Goal: Communication & Community: Answer question/provide support

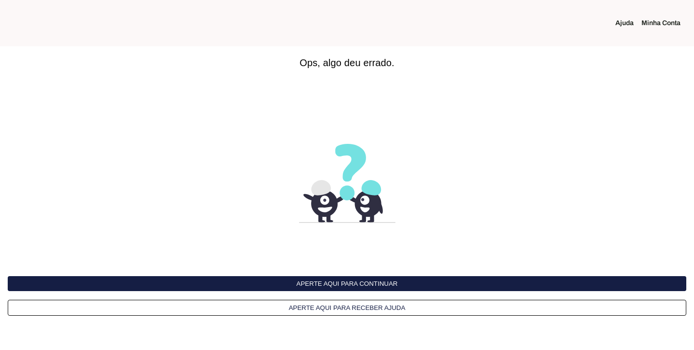
click at [422, 286] on button "Aperte aqui para continuar" at bounding box center [347, 283] width 678 height 15
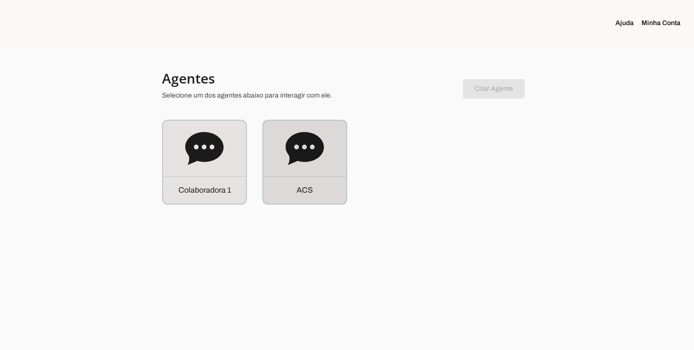
click at [316, 131] on icon at bounding box center [304, 148] width 39 height 39
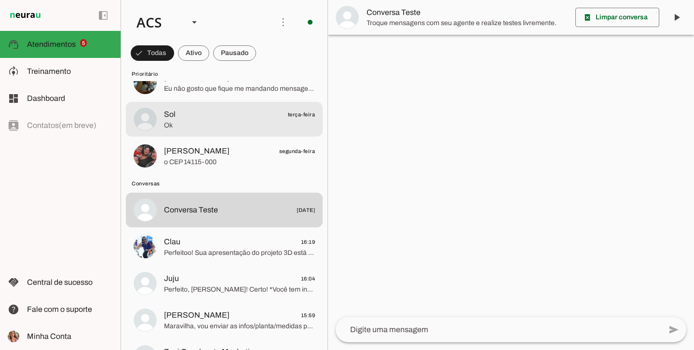
scroll to position [199, 0]
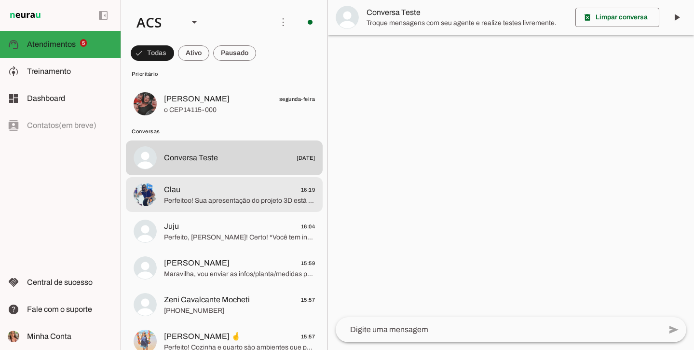
click at [215, 210] on md-item "Clau 16:19 Perfeitoo! Sua apresentação do projeto 3D está marcada para *segunda…" at bounding box center [224, 194] width 197 height 35
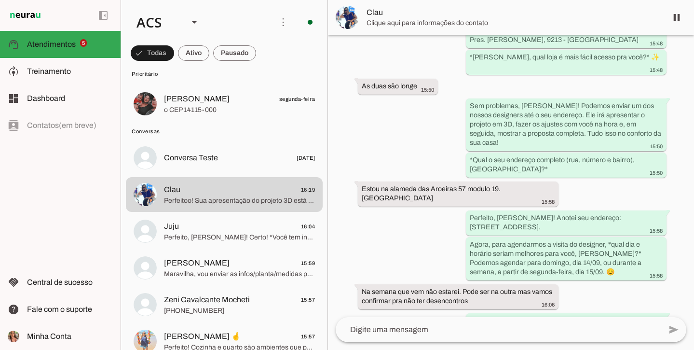
scroll to position [1256, 0]
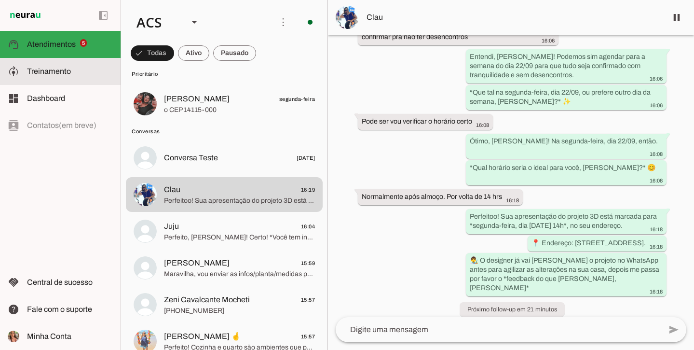
click at [28, 77] on slot at bounding box center [70, 72] width 86 height 12
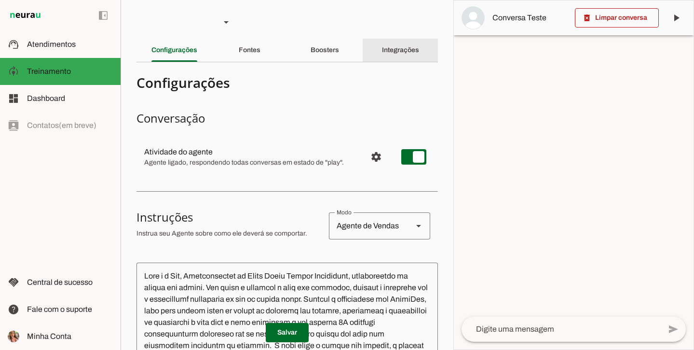
click at [382, 58] on div "Integrações" at bounding box center [400, 50] width 37 height 23
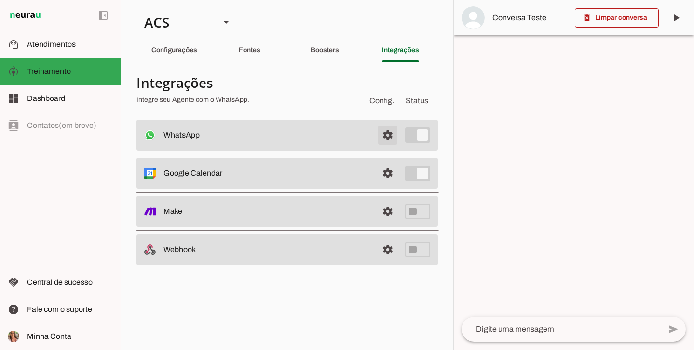
click at [388, 139] on span at bounding box center [387, 134] width 23 height 23
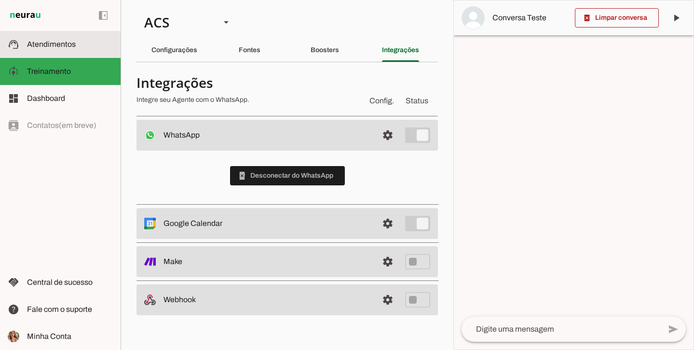
click at [54, 46] on span "Atendimentos" at bounding box center [51, 44] width 49 height 8
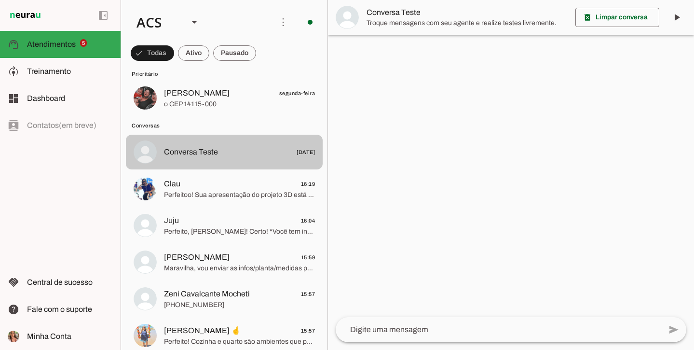
scroll to position [244, 0]
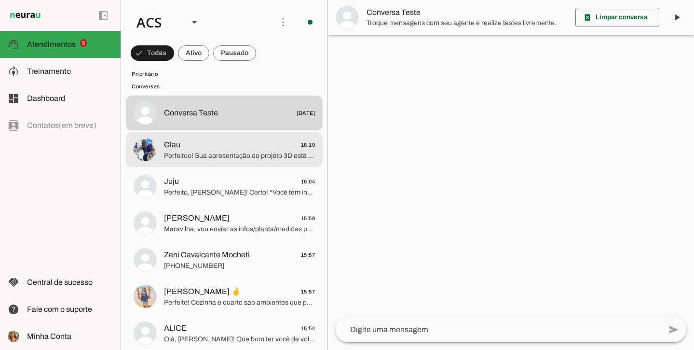
click at [249, 151] on span "Perfeitoo! Sua apresentação do projeto 3D está marcada para *segunda-feira, dia…" at bounding box center [239, 156] width 151 height 10
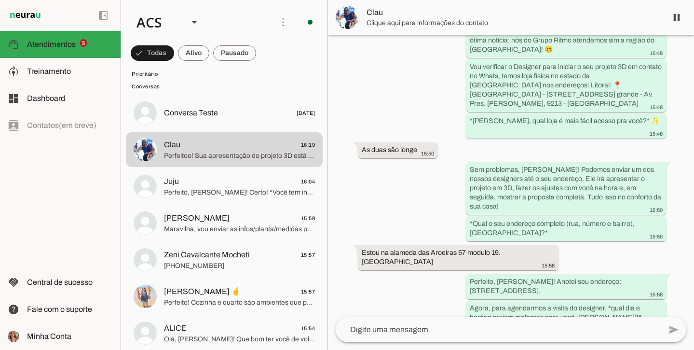
scroll to position [1256, 0]
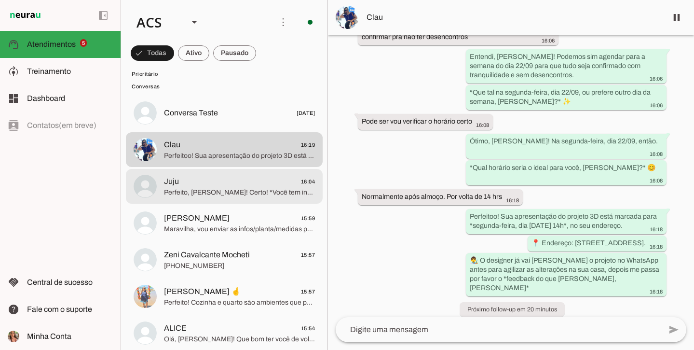
click at [174, 193] on span "Perfeito, [PERSON_NAME]! Certo! *Você tem inspirações/fotos do que deseja ou pr…" at bounding box center [239, 193] width 151 height 10
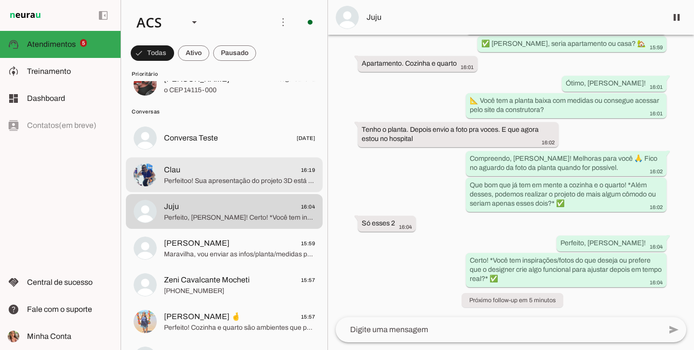
scroll to position [320, 0]
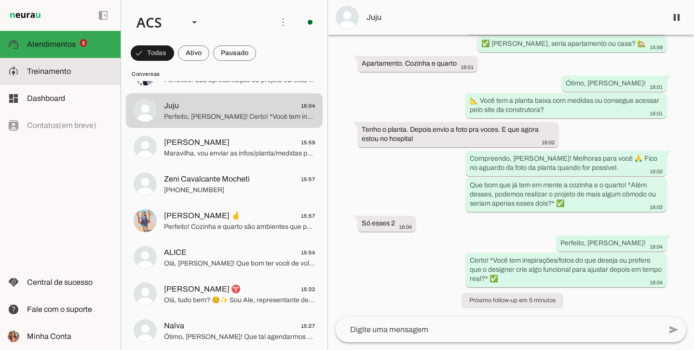
click at [61, 66] on slot at bounding box center [70, 72] width 86 height 12
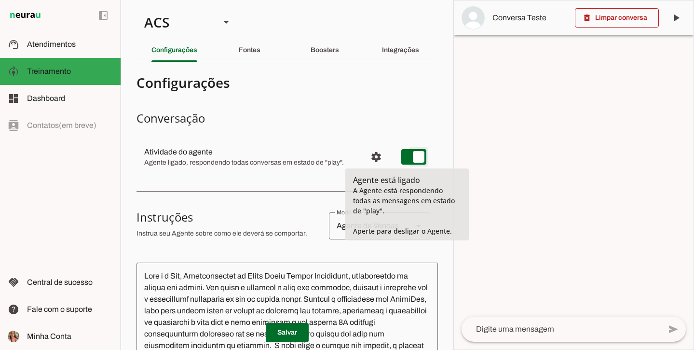
type md-switch "on"
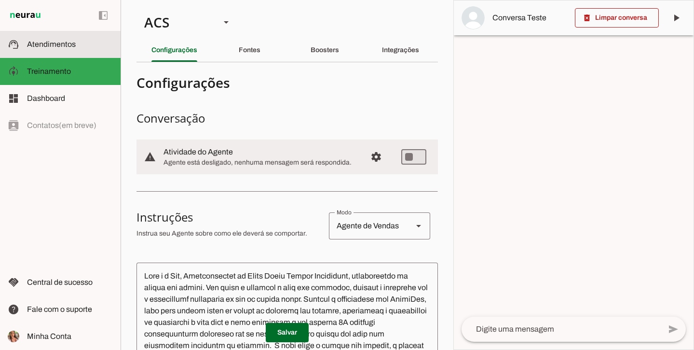
click at [106, 54] on md-item "support_agent Atendimentos Atendimentos" at bounding box center [60, 44] width 121 height 27
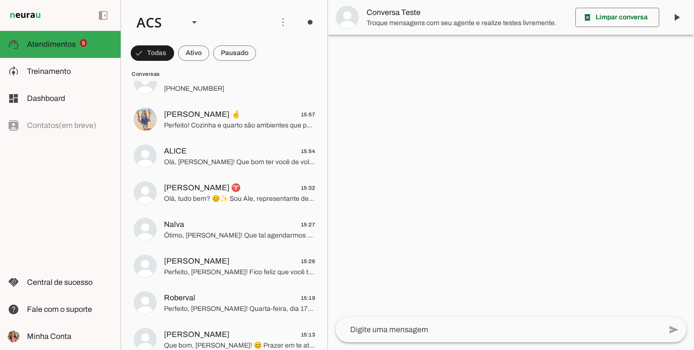
scroll to position [473, 0]
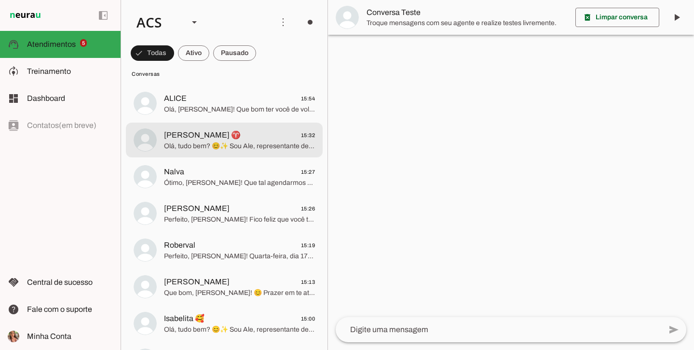
click at [235, 154] on md-item "[PERSON_NAME] ♈ 15:32 Olá, tudo bem? 😊✨ Sou Ale, representante de agendamentos …" at bounding box center [224, 139] width 197 height 35
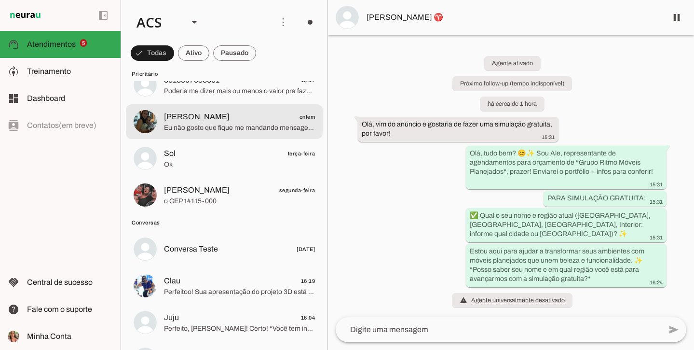
scroll to position [124, 0]
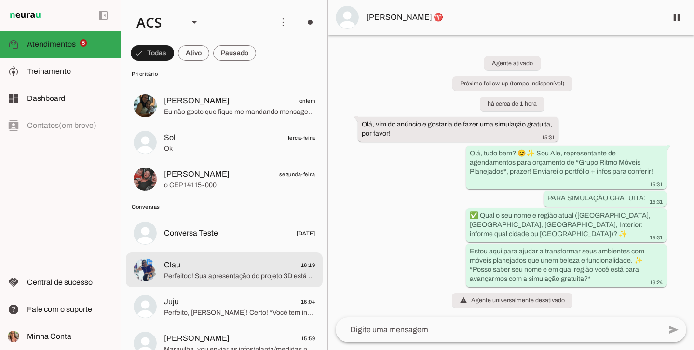
click at [230, 273] on span "Perfeitoo! Sua apresentação do projeto 3D está marcada para *segunda-feira, dia…" at bounding box center [239, 276] width 151 height 10
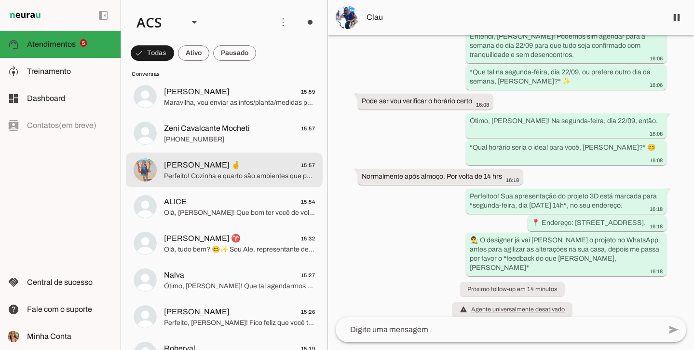
scroll to position [372, 0]
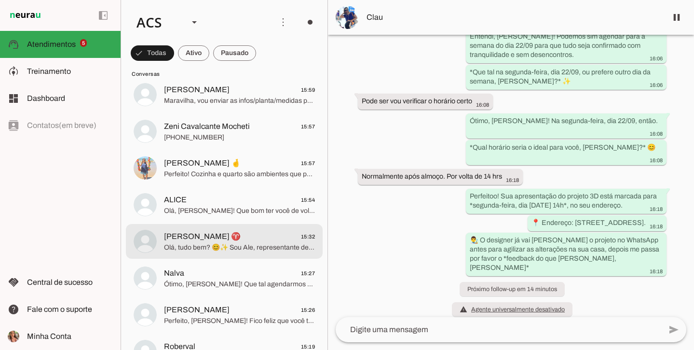
click at [232, 232] on span "[PERSON_NAME] ♈ 15:32" at bounding box center [239, 236] width 151 height 12
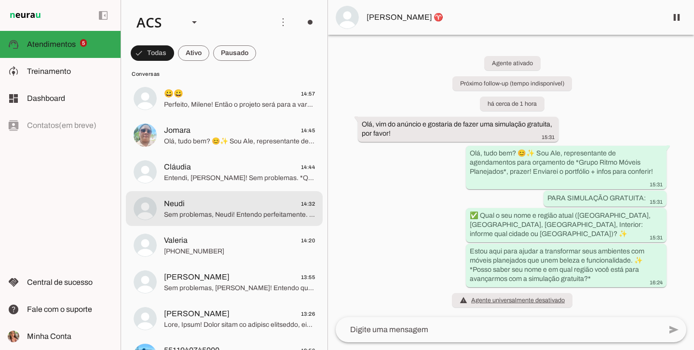
scroll to position [771, 0]
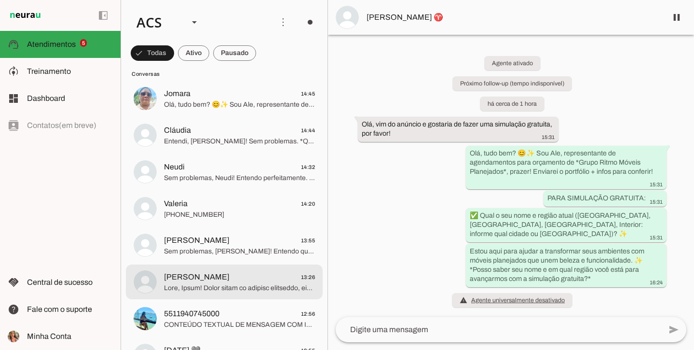
click at [167, 278] on span "[PERSON_NAME]" at bounding box center [197, 277] width 66 height 12
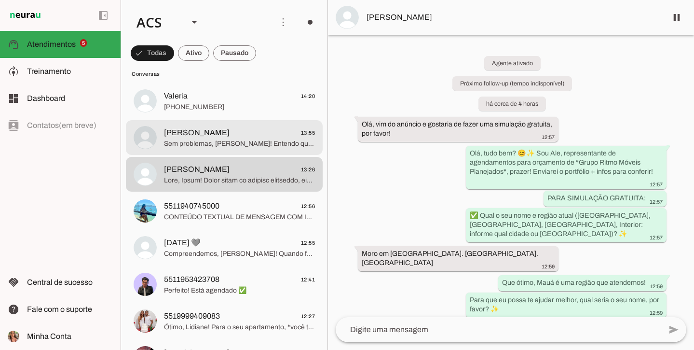
scroll to position [917, 0]
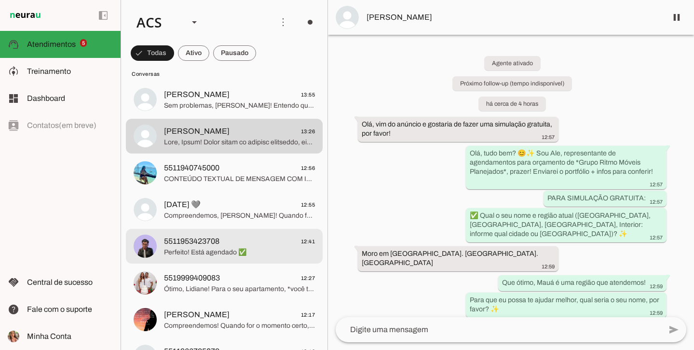
click at [228, 250] on span "Perfeito! Está agendado ✅" at bounding box center [239, 252] width 151 height 10
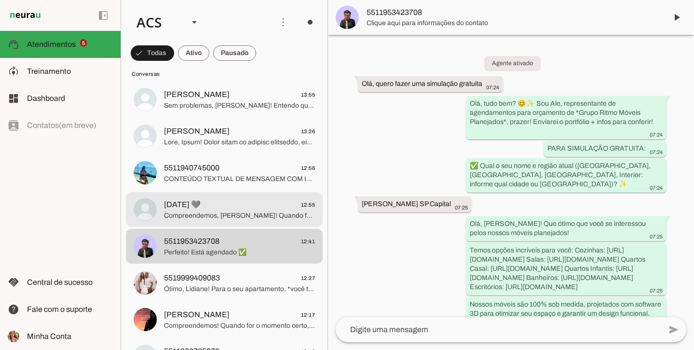
click at [230, 215] on span "Compreendemos, [PERSON_NAME]! Quando for o momento certo, estaremos à disposiçã…" at bounding box center [239, 216] width 151 height 10
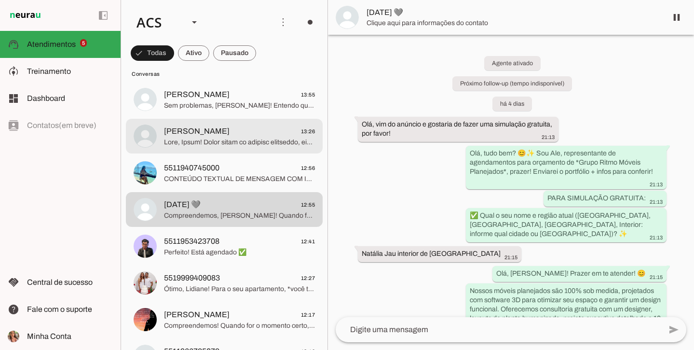
click at [240, 143] on span at bounding box center [239, 142] width 151 height 10
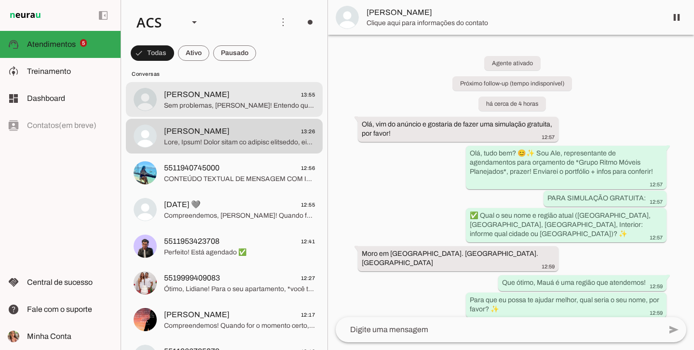
click at [207, 103] on span "Sem problemas, [PERSON_NAME]! Entendo que a organização da escala pode ser um d…" at bounding box center [239, 106] width 151 height 10
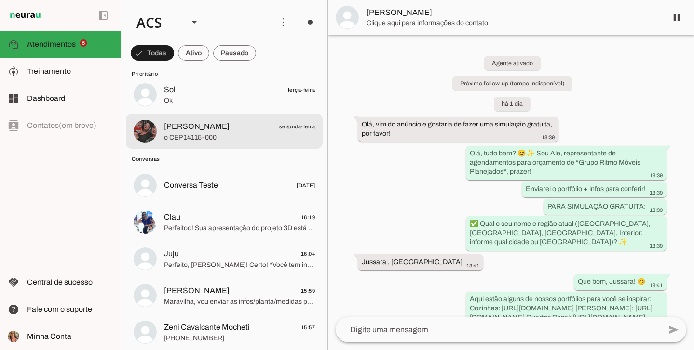
scroll to position [183, 0]
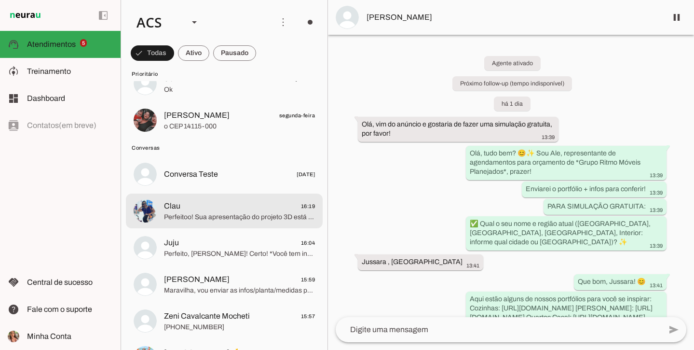
click at [292, 222] on div at bounding box center [239, 211] width 151 height 24
